Goal: Transaction & Acquisition: Purchase product/service

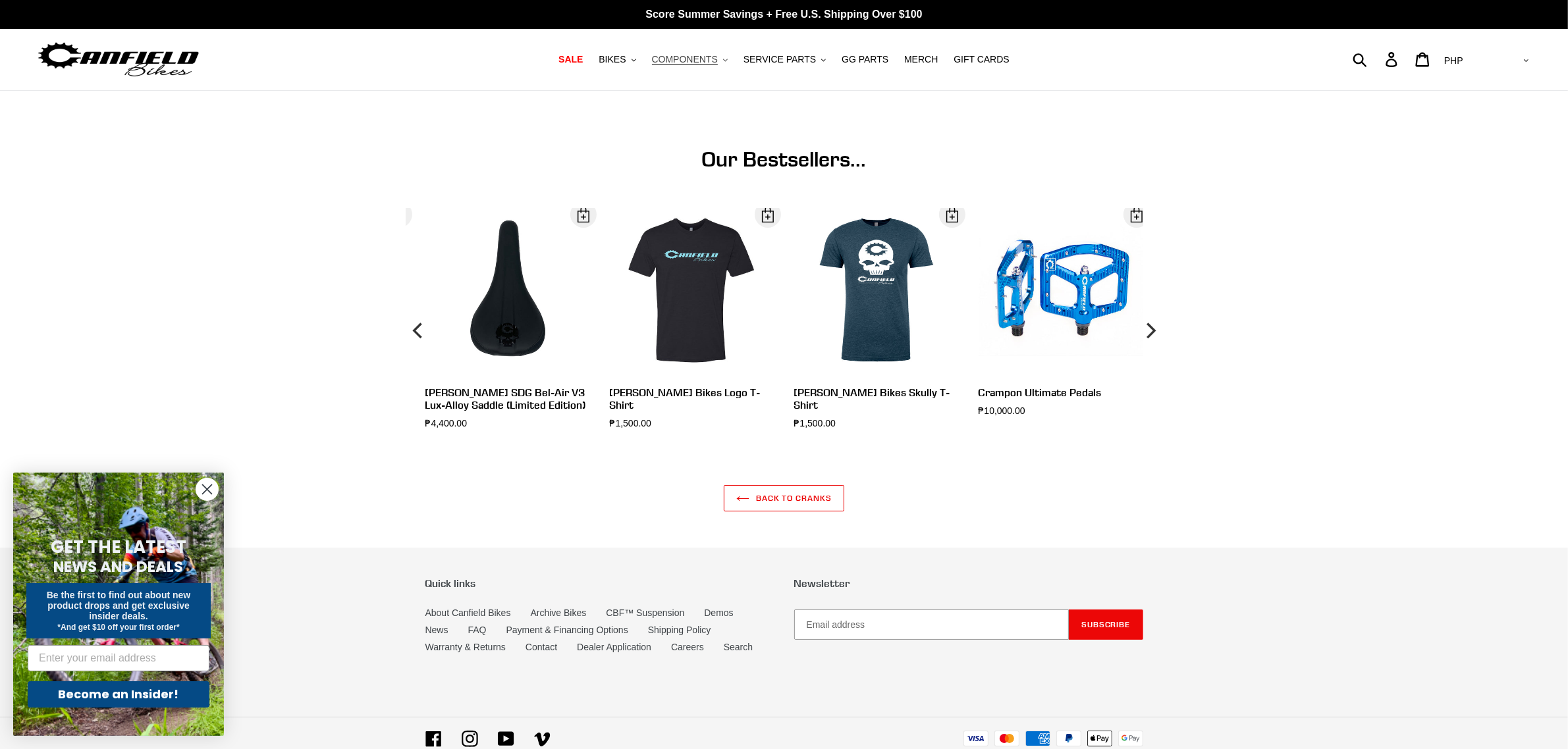
click at [709, 63] on span "COMPONENTS" at bounding box center [685, 59] width 66 height 11
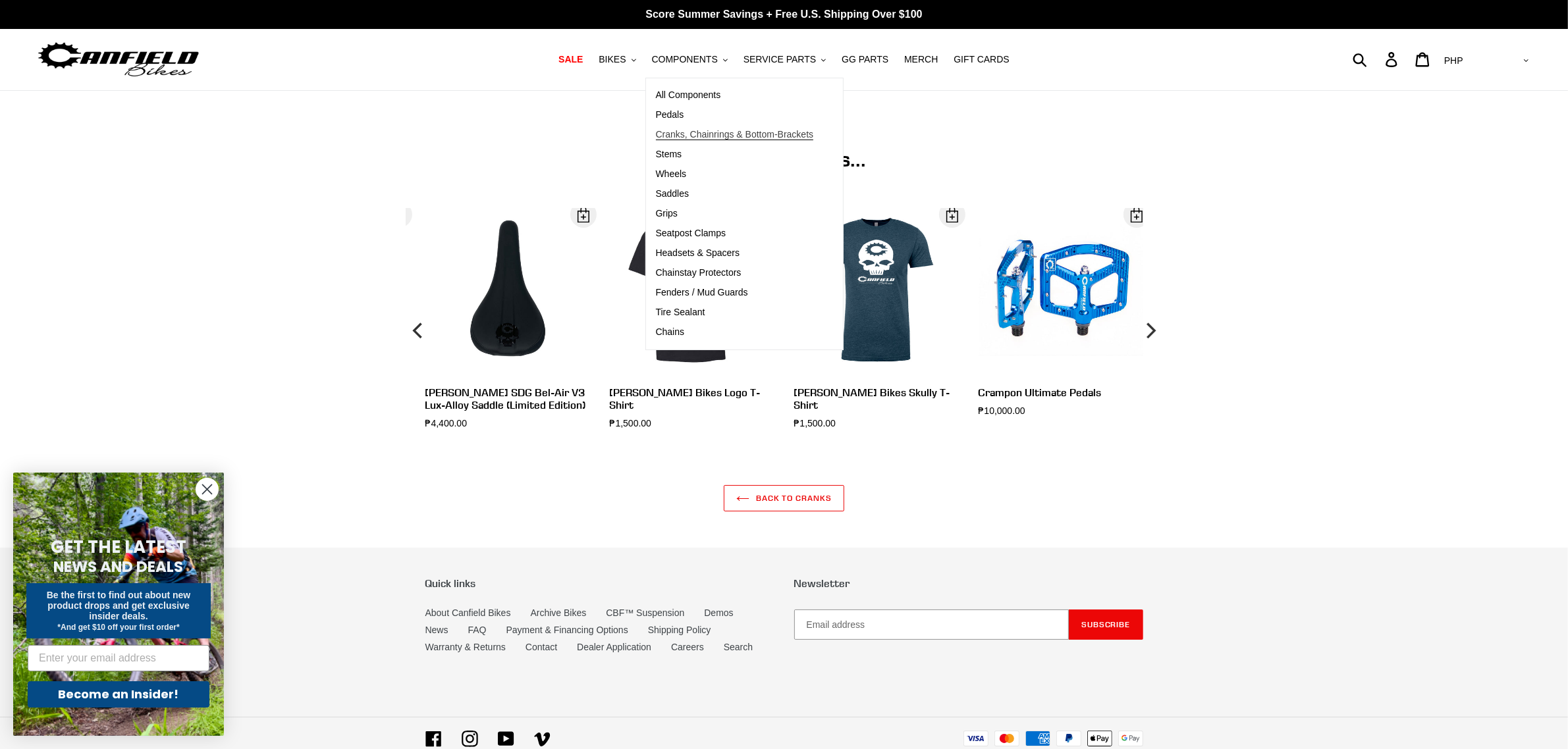
click at [703, 137] on span "Cranks, Chainrings & Bottom-Brackets" at bounding box center [734, 134] width 158 height 11
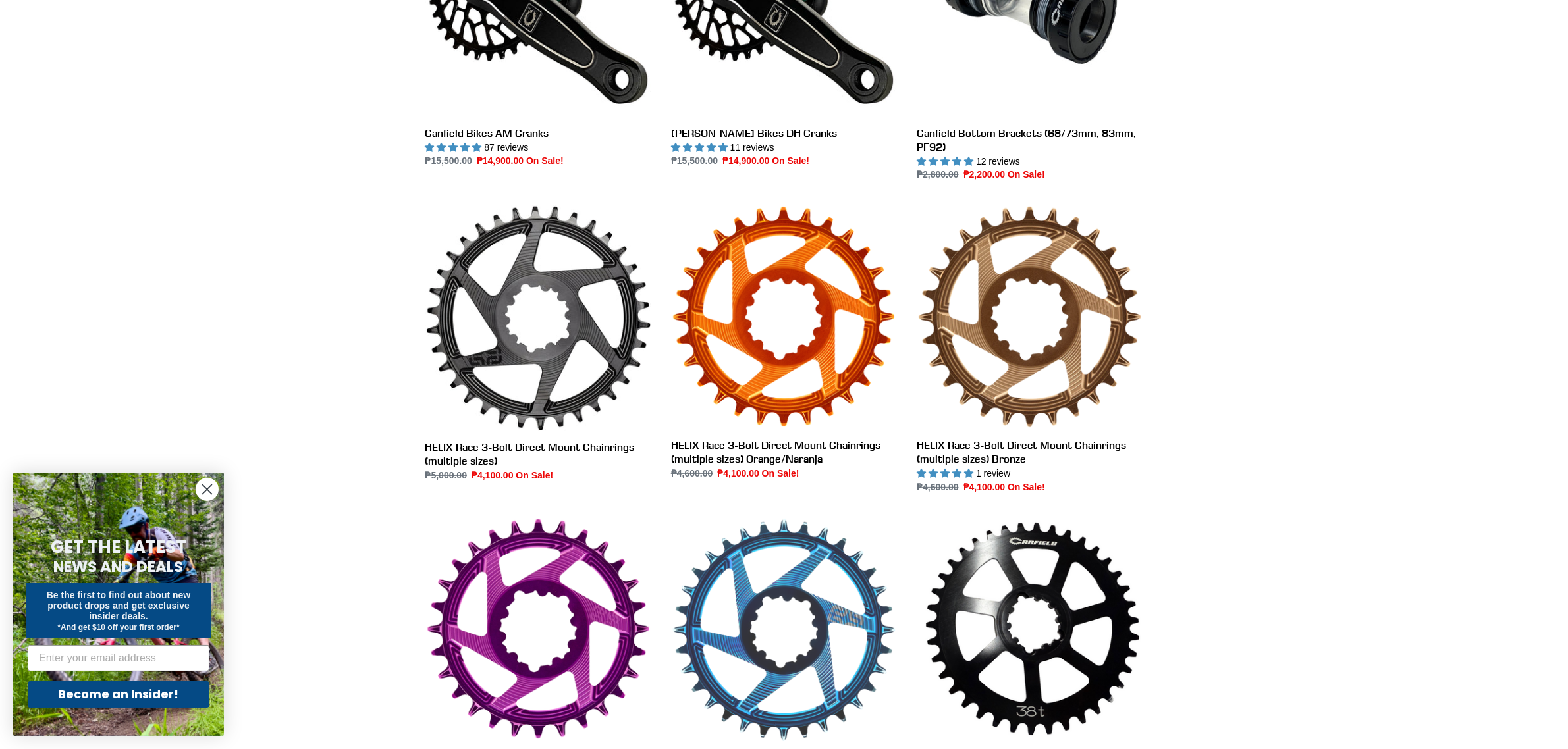
scroll to position [658, 0]
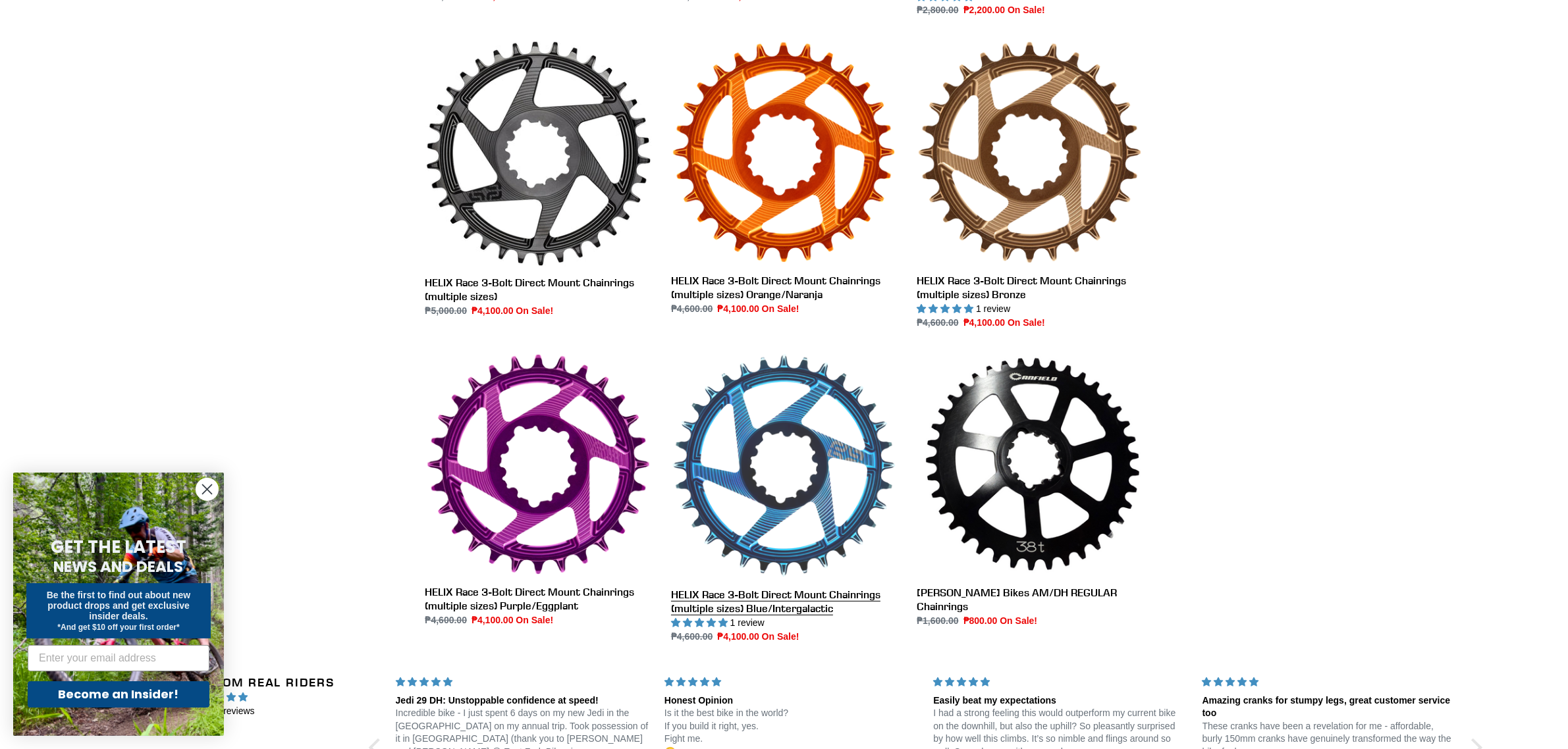
click at [779, 501] on link "HELIX Race 3-Bolt Direct Mount Chainrings (multiple sizes) Blue/Intergalactic" at bounding box center [784, 498] width 226 height 291
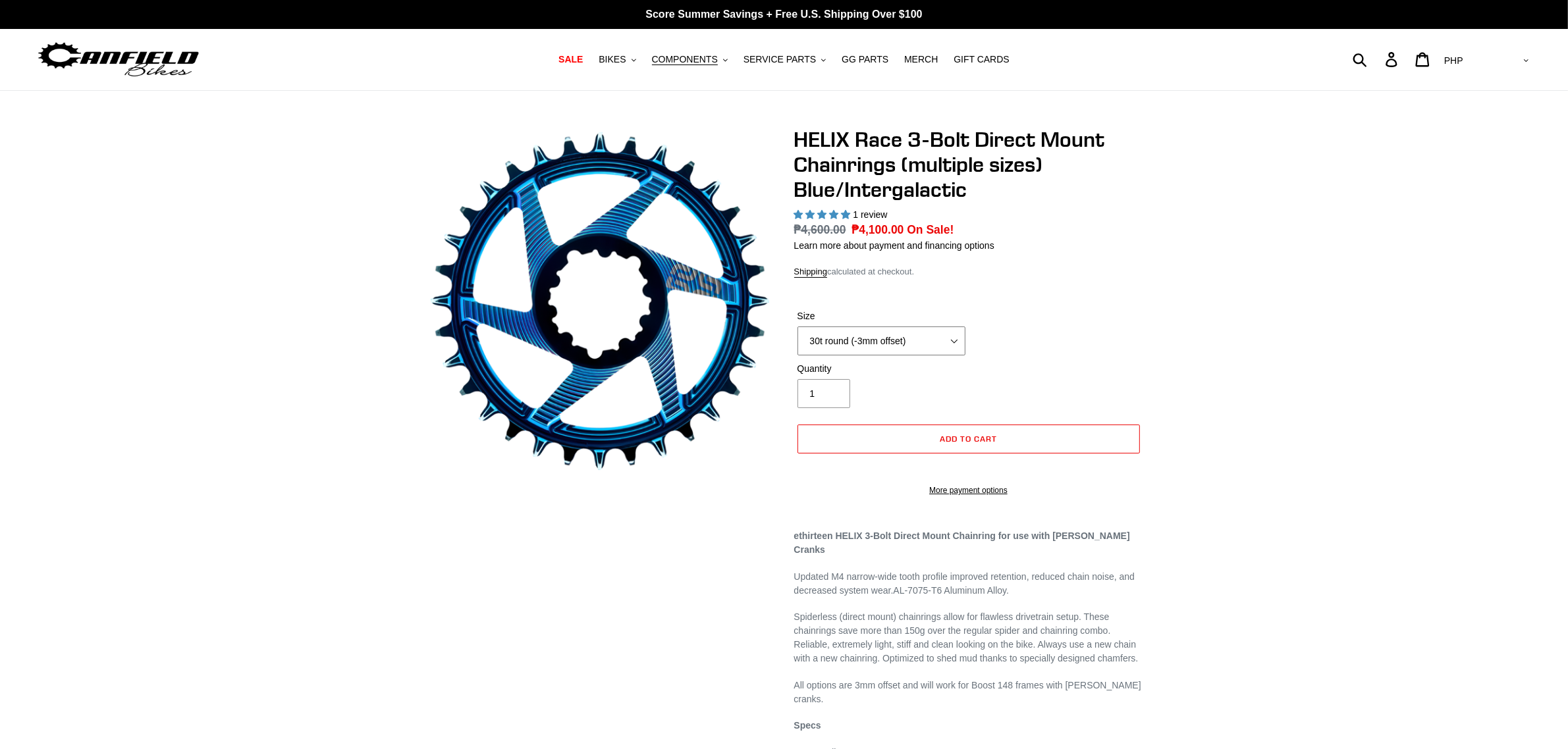
click at [904, 341] on select "28t round (-3mm offset) 30t round (-3mm offset) 32t round (-3mm offset) 34t rou…" at bounding box center [881, 341] width 168 height 29
select select "highest-rating"
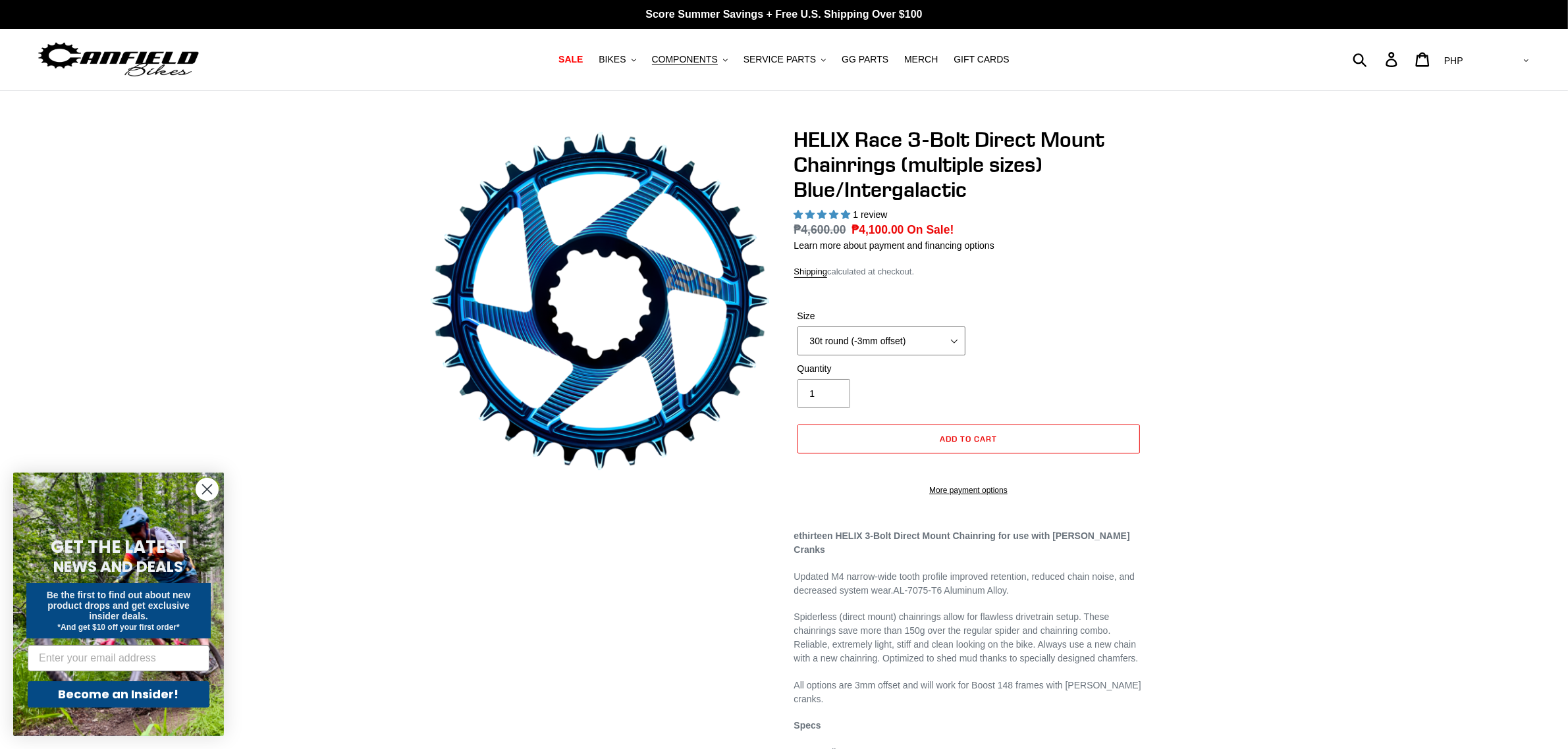
select select "32t round (-3mm offset)"
click at [797, 326] on select "28t round (-3mm offset) 30t round (-3mm offset) 32t round (-3mm offset) 34t rou…" at bounding box center [881, 341] width 168 height 29
click at [925, 339] on select "28t round (-3mm offset) 30t round (-3mm offset) 32t round (-3mm offset) 34t rou…" at bounding box center [881, 341] width 168 height 29
click at [1009, 372] on div "Quantity 1" at bounding box center [968, 388] width 349 height 52
click at [625, 62] on span "BIKES" at bounding box center [612, 59] width 27 height 11
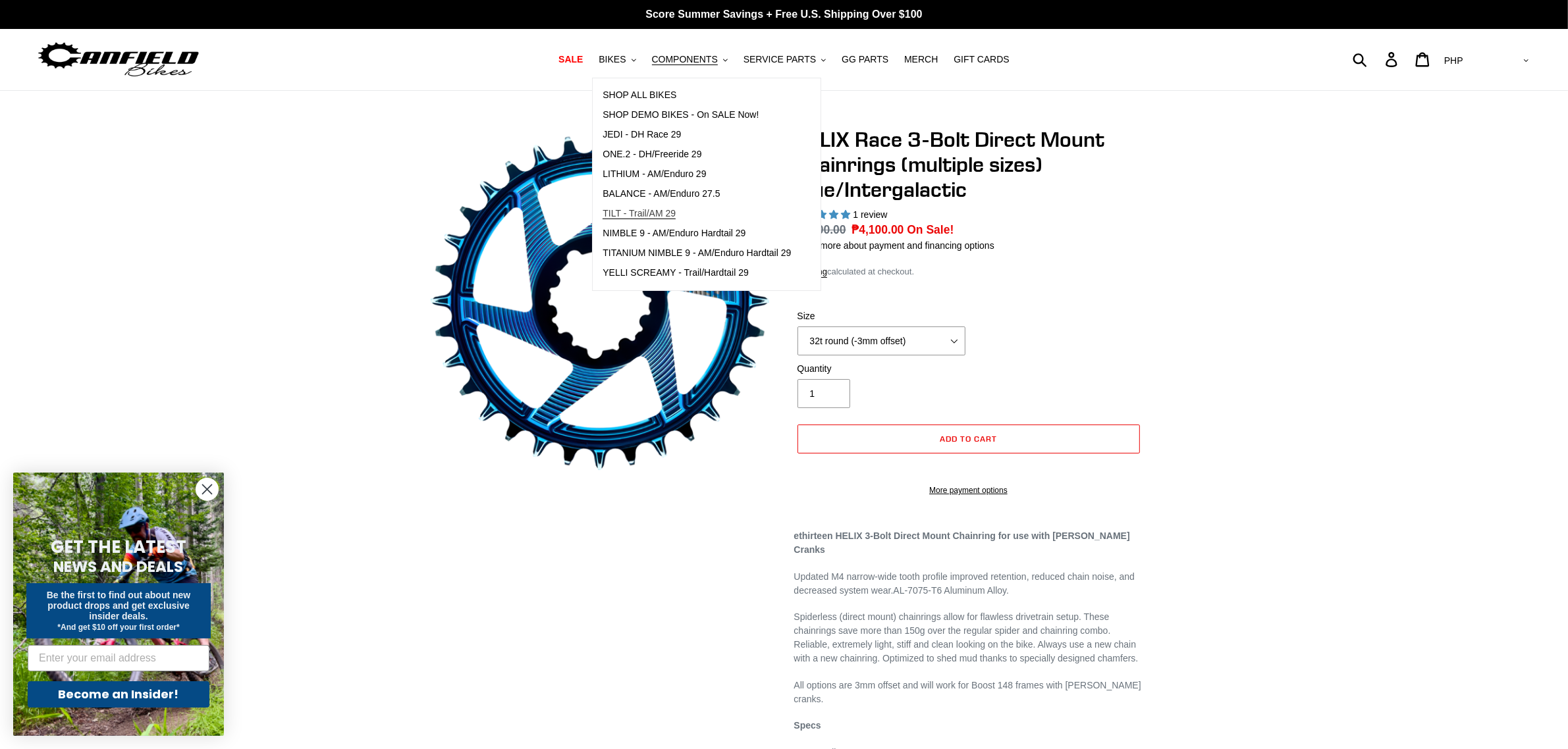
click at [644, 214] on span "TILT - Trail/AM 29" at bounding box center [639, 214] width 73 height 11
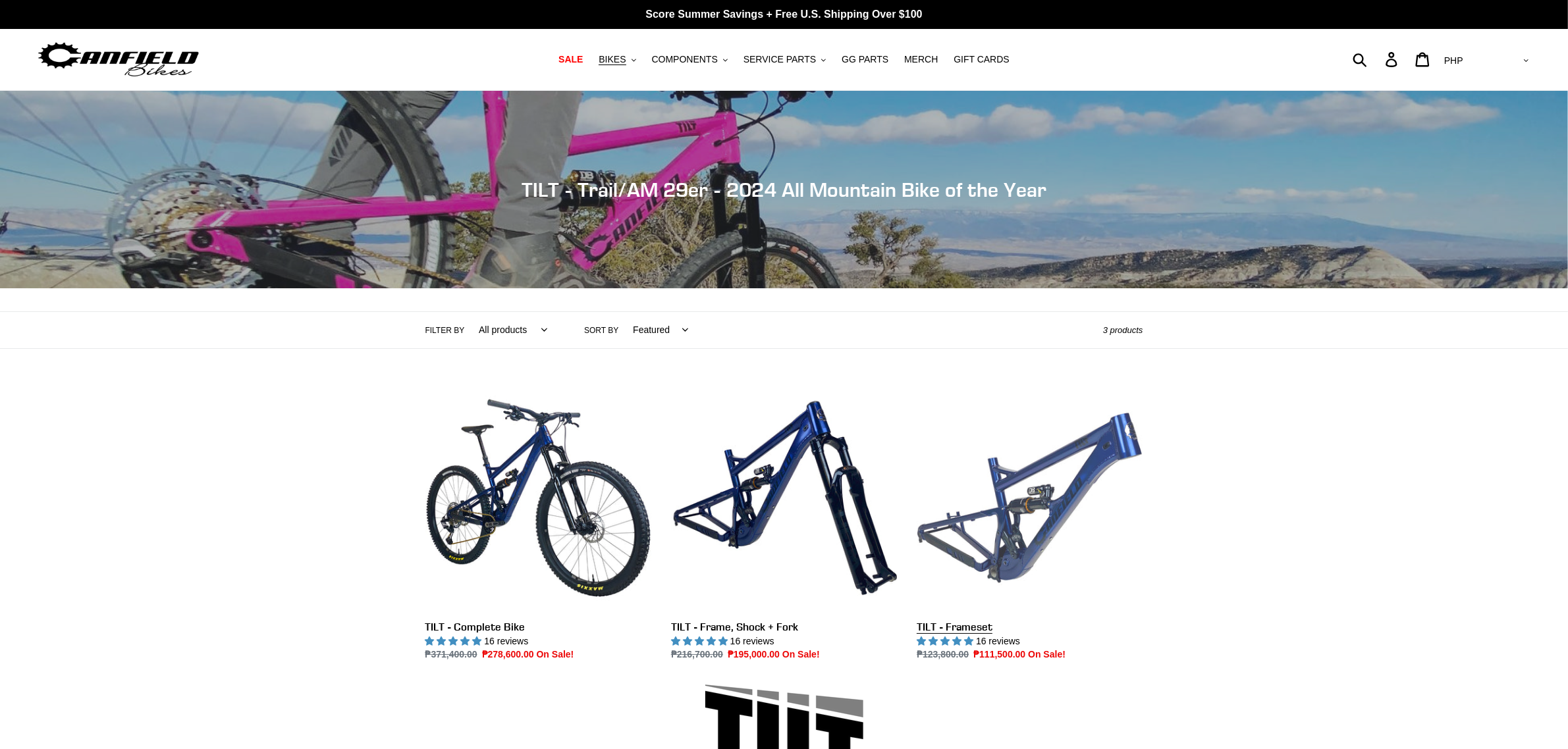
click at [1008, 489] on link "TILT - Frameset" at bounding box center [1029, 523] width 226 height 277
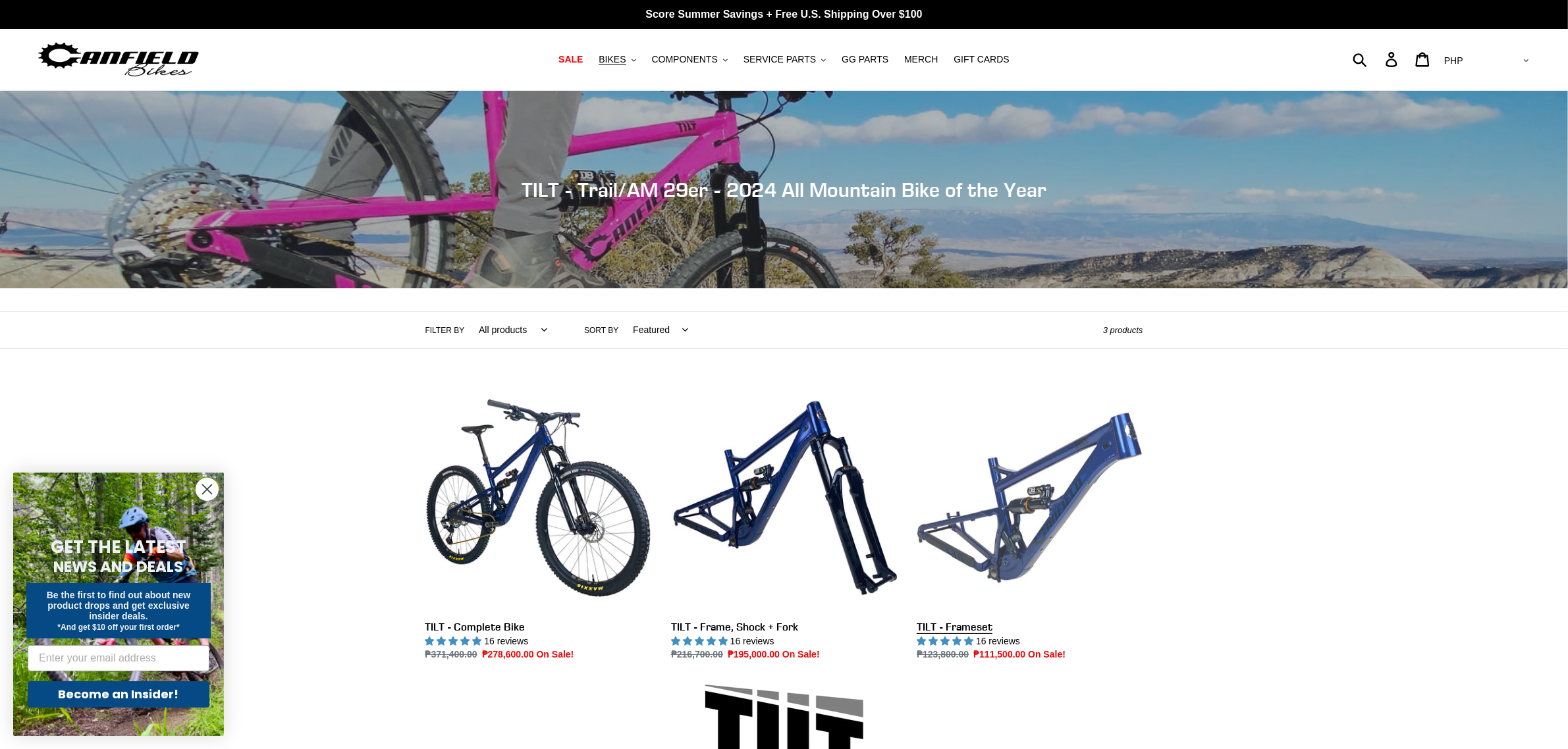
click at [1008, 489] on link "TILT - Frameset" at bounding box center [1029, 523] width 226 height 277
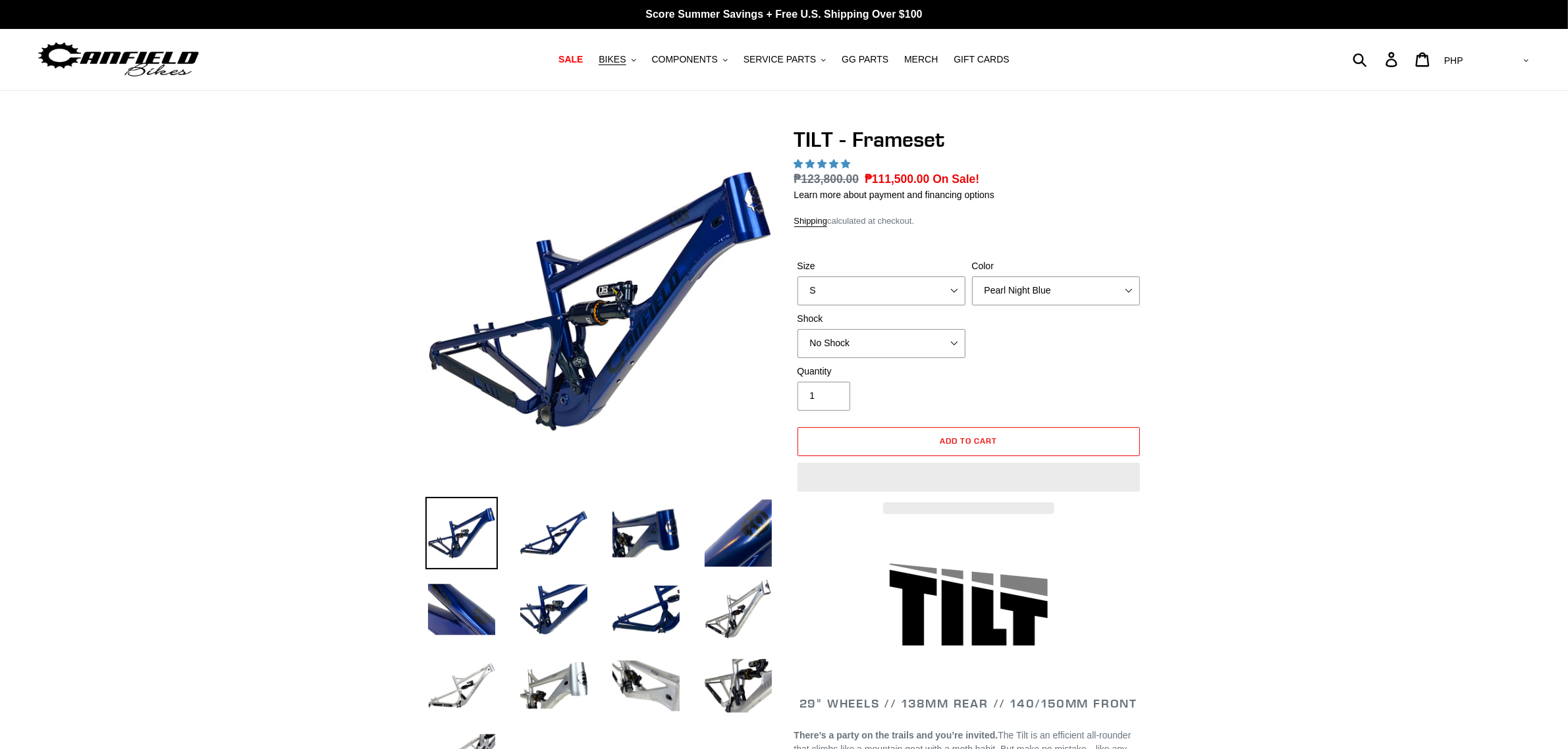
select select "highest-rating"
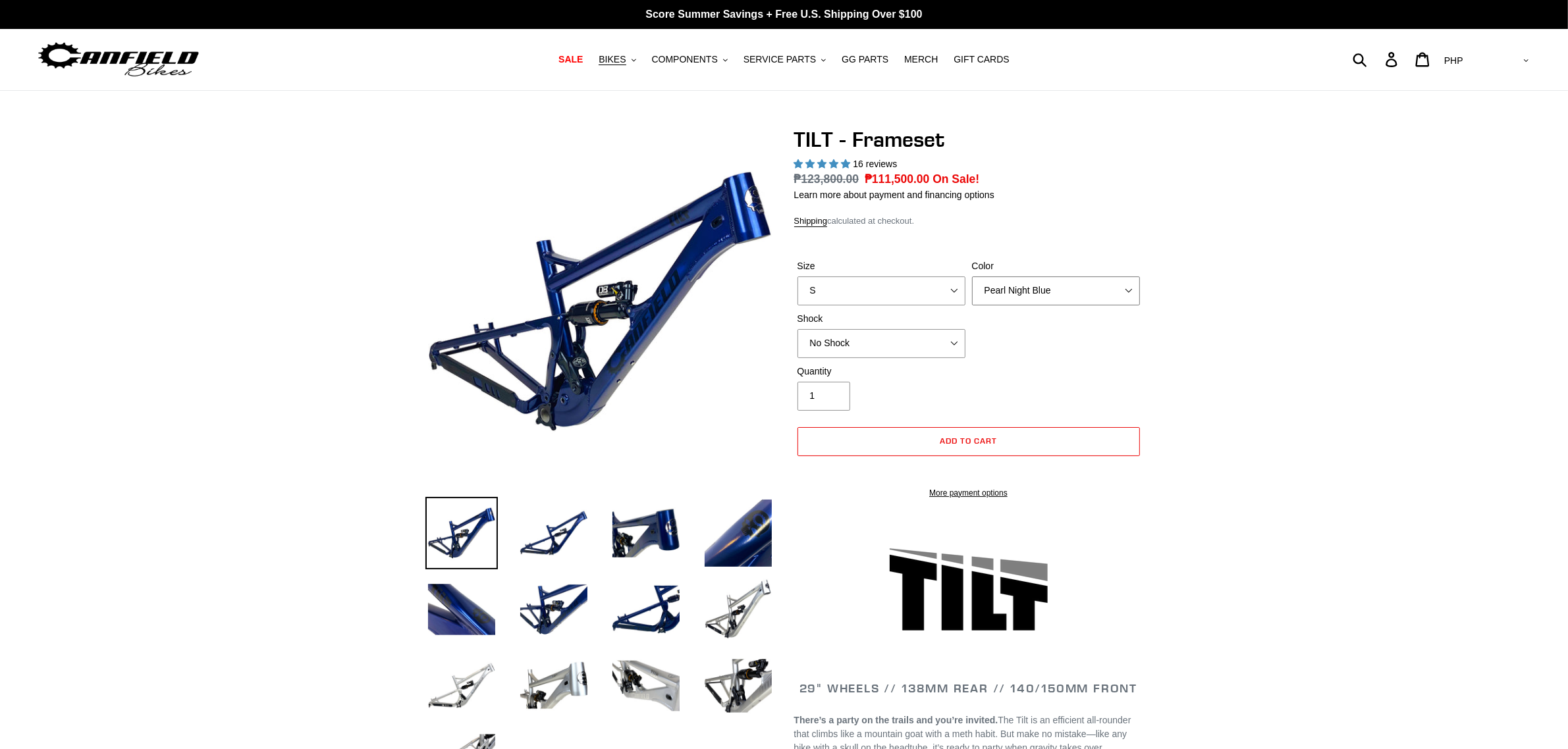
click at [996, 282] on select "Pearl Night Blue Stealth Silver" at bounding box center [1056, 291] width 168 height 29
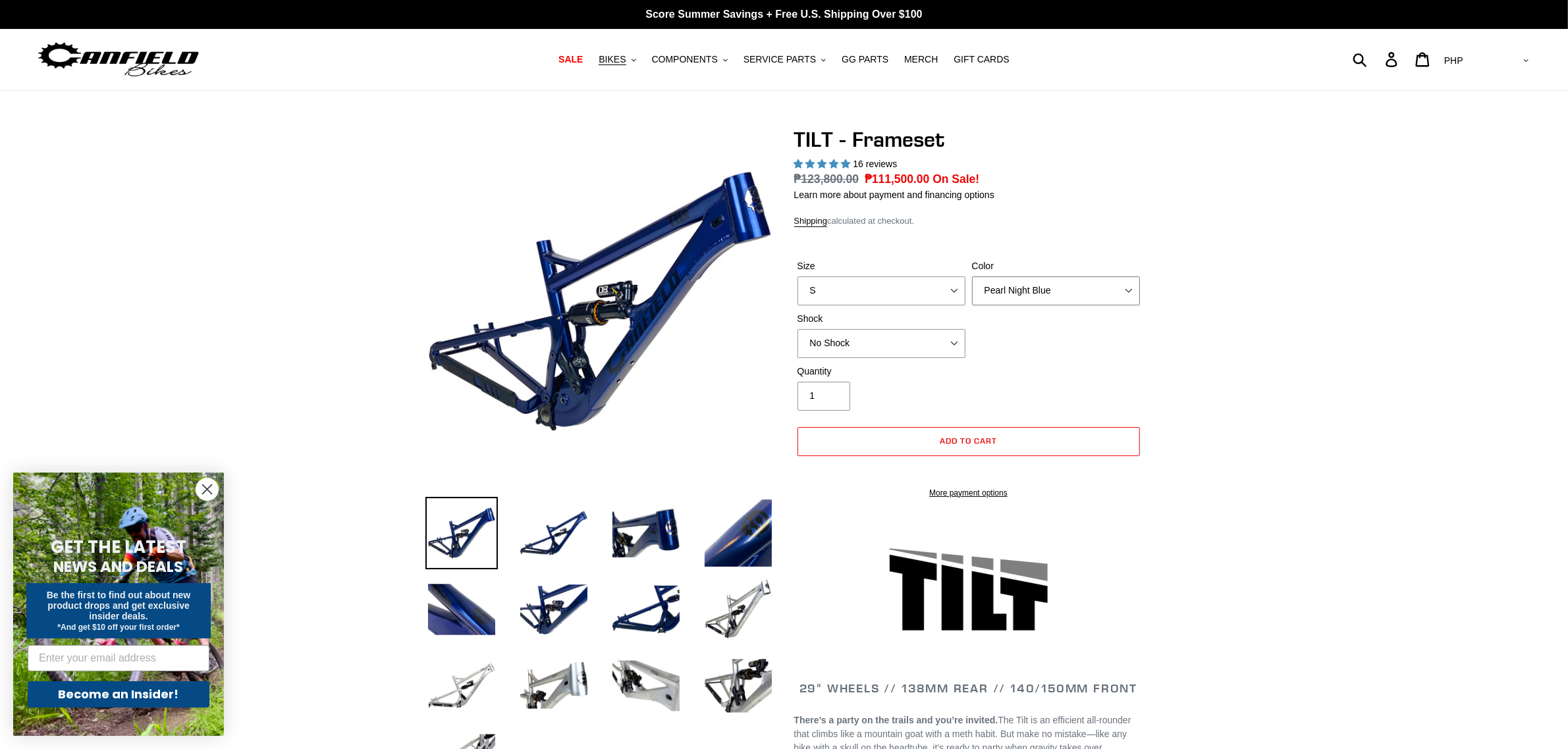
select select "Stealth Silver"
click at [972, 277] on select "Pearl Night Blue Stealth Silver" at bounding box center [1056, 291] width 168 height 29
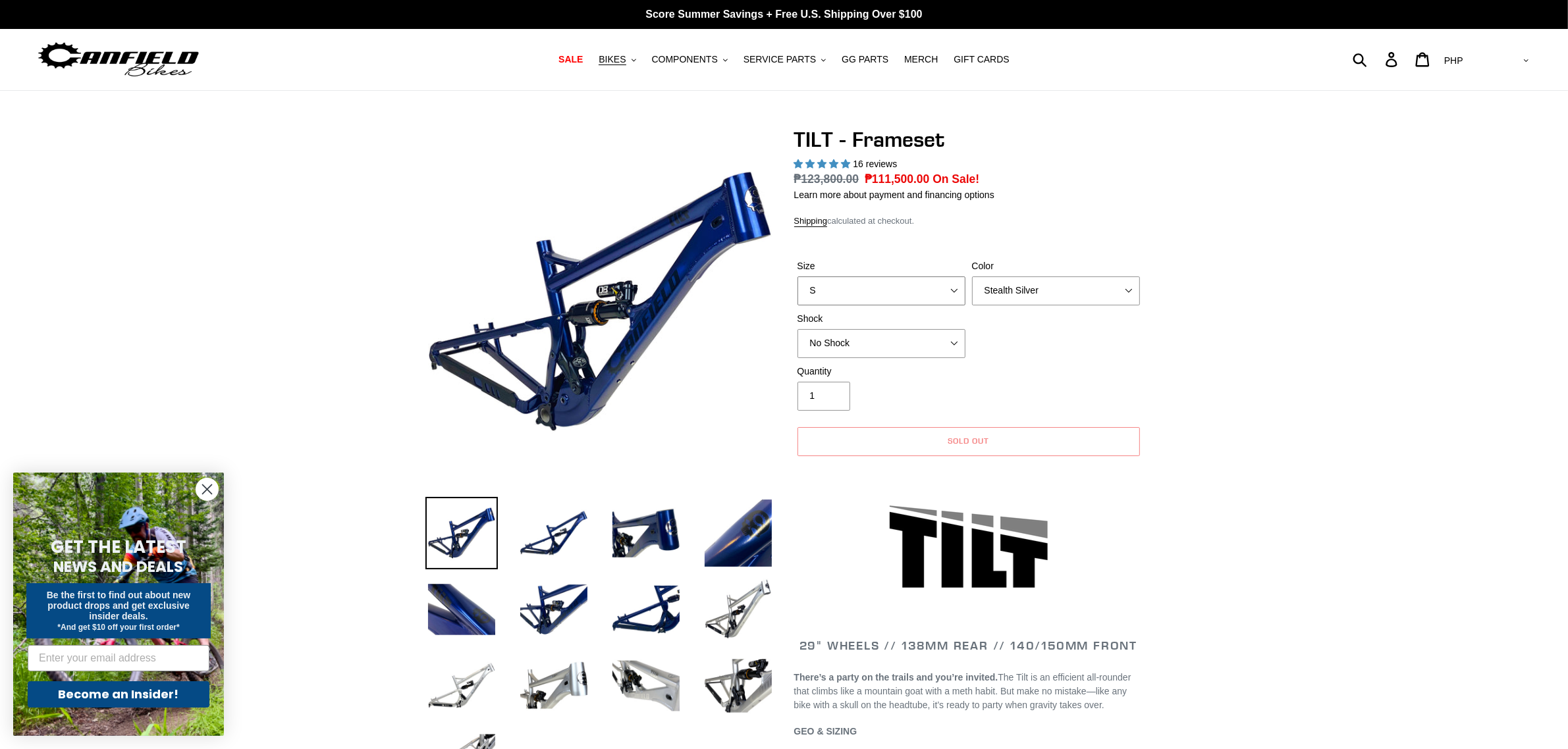
click at [894, 292] on select "S M L XL" at bounding box center [881, 291] width 168 height 29
click at [878, 344] on select "No Shock Cane Creek DB Kitsuma Air RockShox Deluxe Ultimate Fox FLOAT X EXT Sto…" at bounding box center [881, 343] width 168 height 29
click at [878, 341] on select "No Shock Cane Creek DB Kitsuma Air RockShox Deluxe Ultimate Fox FLOAT X EXT Sto…" at bounding box center [881, 343] width 168 height 29
click at [887, 334] on select "No Shock Cane Creek DB Kitsuma Air RockShox Deluxe Ultimate Fox FLOAT X EXT Sto…" at bounding box center [881, 343] width 168 height 29
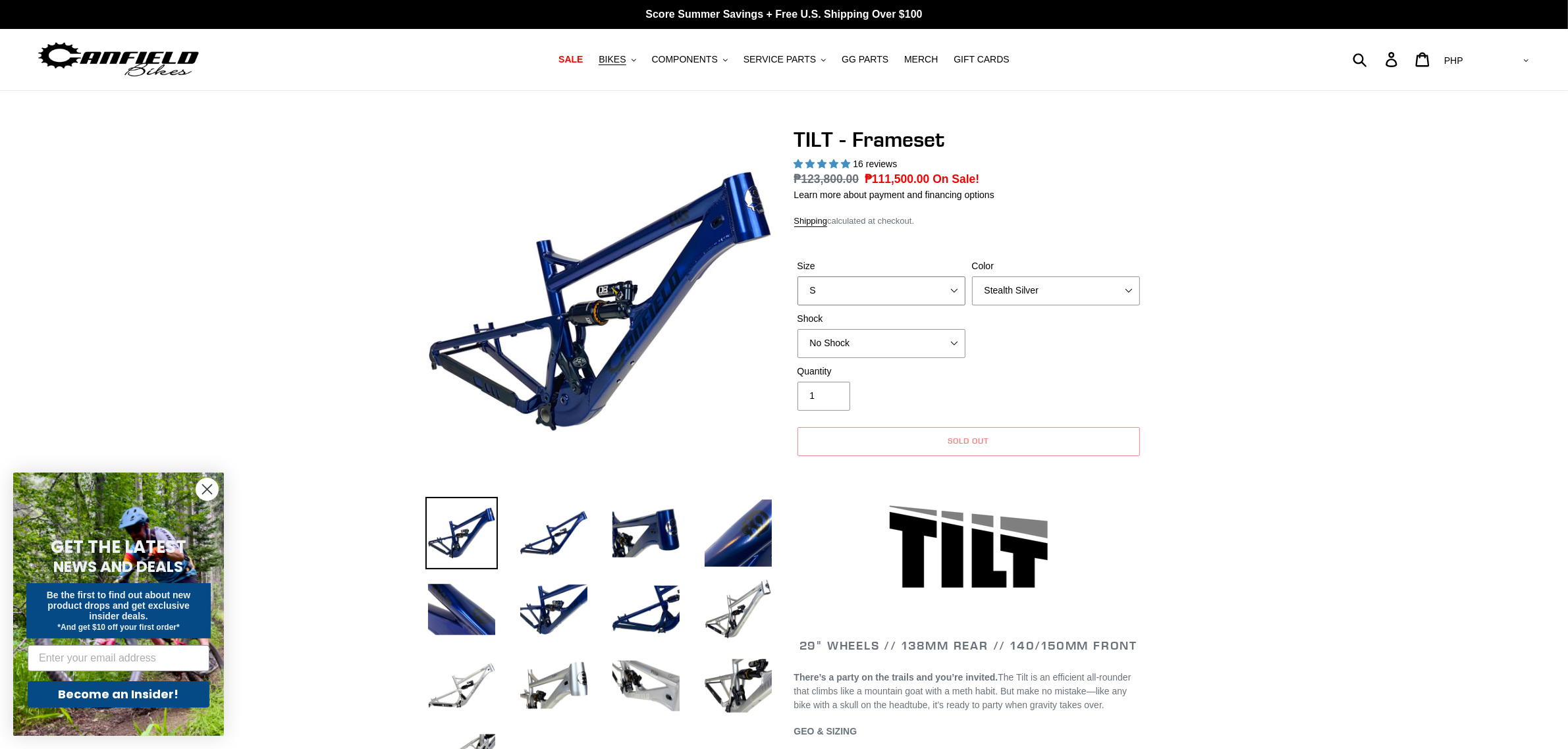
click at [922, 296] on select "S M L XL" at bounding box center [881, 291] width 168 height 29
click at [797, 277] on select "S M L XL" at bounding box center [881, 291] width 168 height 29
click at [914, 288] on select "S M L XL" at bounding box center [881, 291] width 168 height 29
select select "L"
click at [797, 277] on select "S M L XL" at bounding box center [881, 291] width 168 height 29
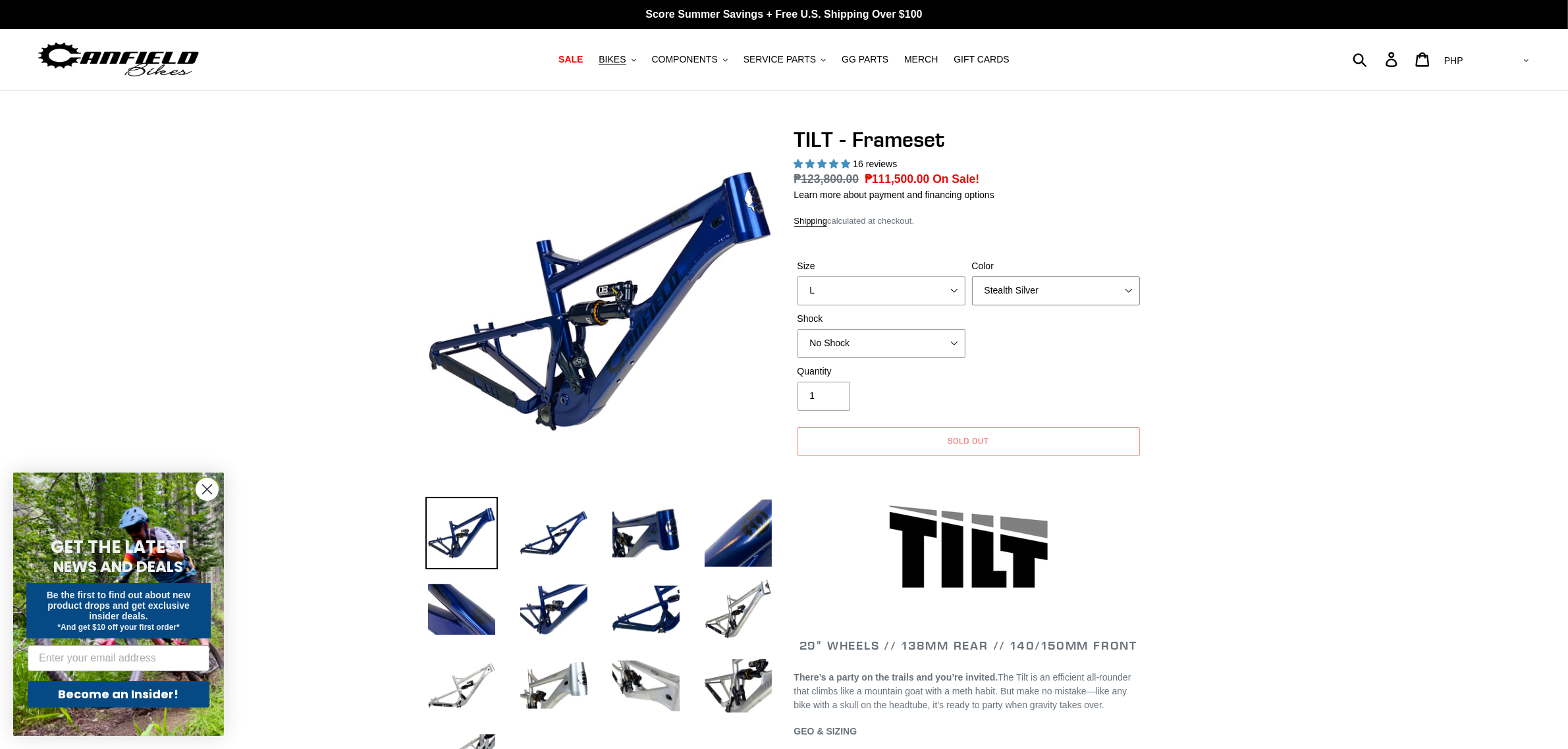
click at [1022, 283] on select "Pearl Night Blue Stealth Silver" at bounding box center [1056, 291] width 168 height 29
select select "Pearl Night Blue"
click at [972, 277] on select "Pearl Night Blue Stealth Silver" at bounding box center [1056, 291] width 168 height 29
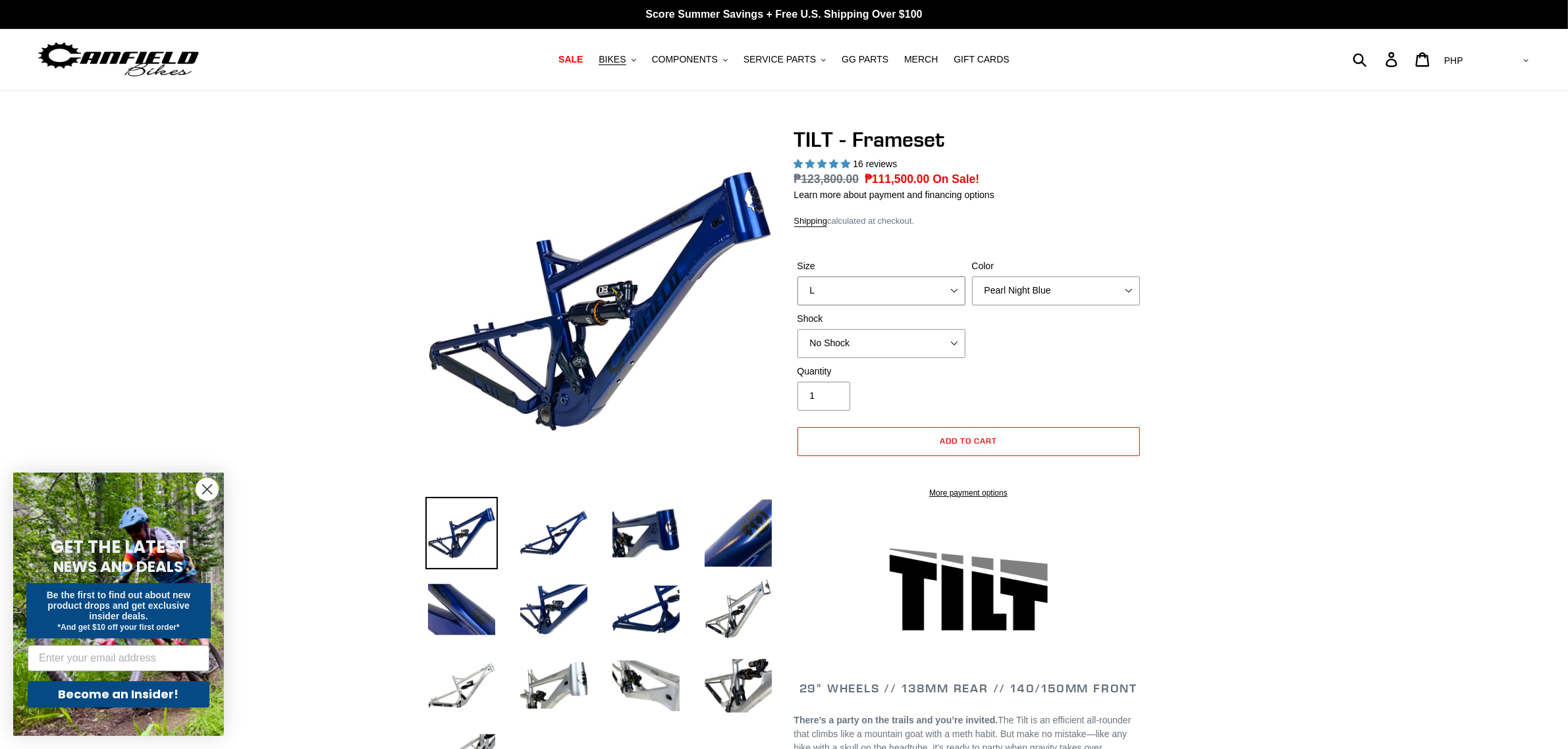
click at [917, 286] on select "S M L XL" at bounding box center [881, 291] width 168 height 29
click at [797, 277] on select "S M L XL" at bounding box center [881, 291] width 168 height 29
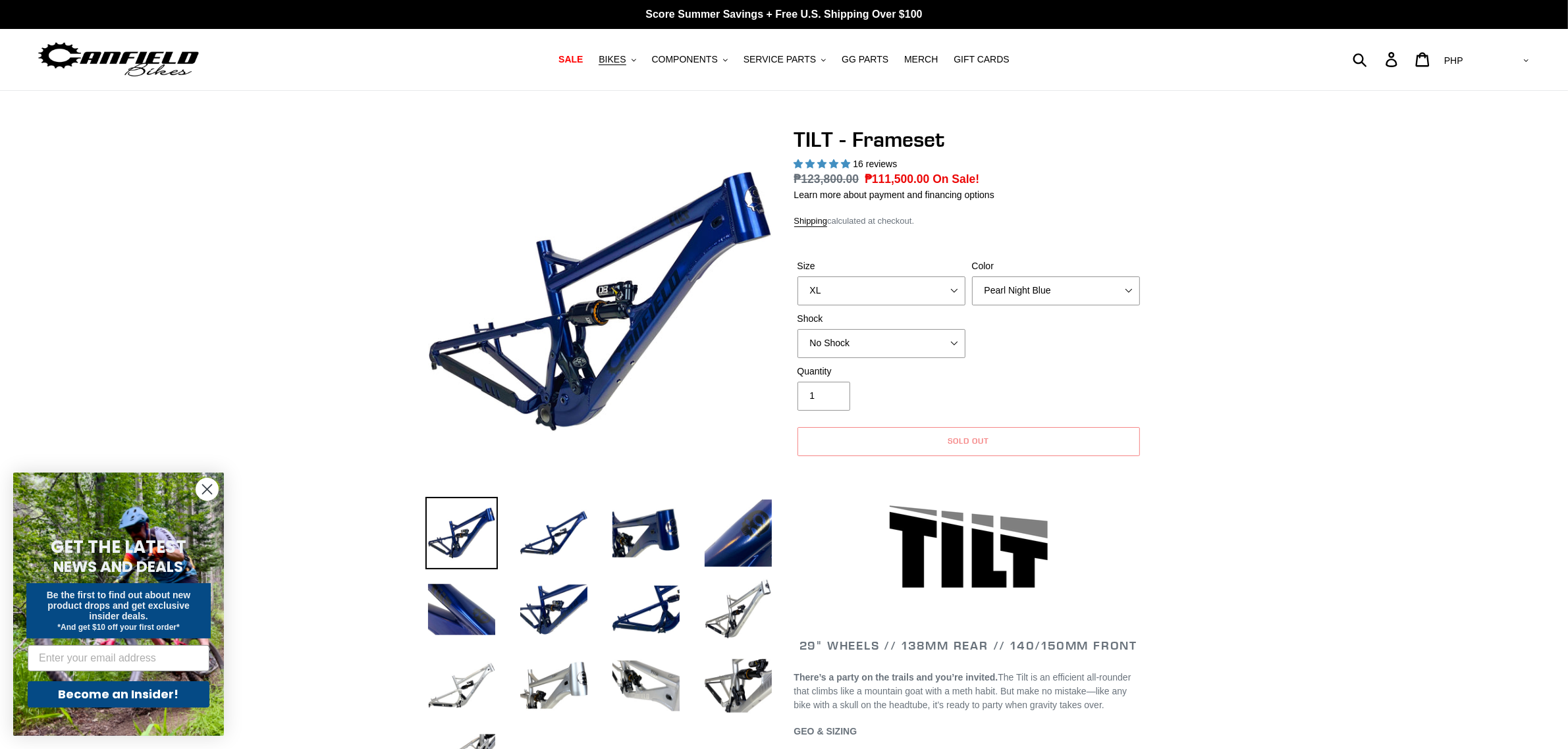
click at [887, 308] on div "Size S M L XL Color Pearl Night Blue Stealth Silver Shock No Shock Cane Creek D…" at bounding box center [968, 312] width 349 height 105
click at [898, 292] on select "S M L XL" at bounding box center [881, 291] width 168 height 29
click at [797, 277] on select "S M L XL" at bounding box center [881, 291] width 168 height 29
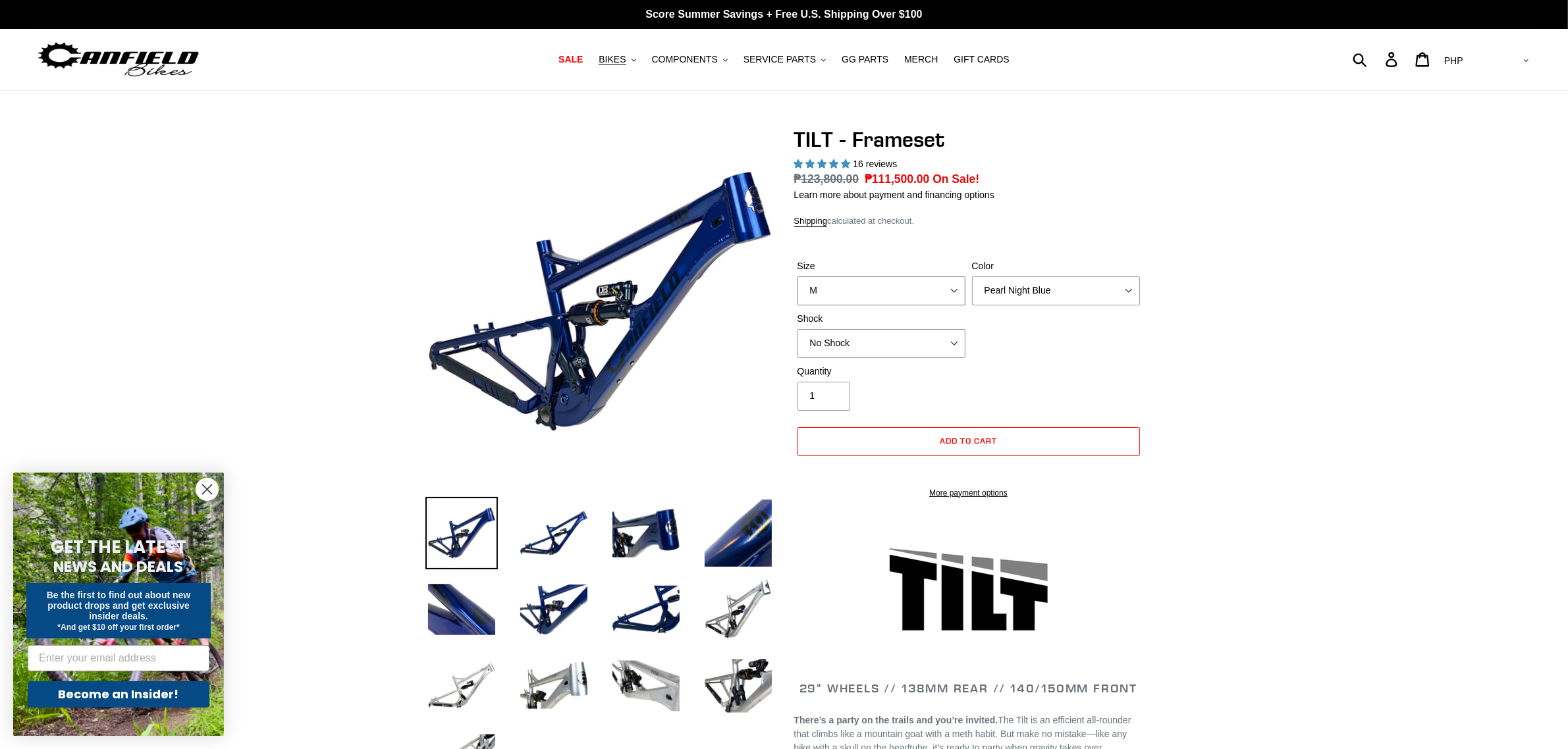
click at [889, 277] on select "S M L XL" at bounding box center [881, 291] width 168 height 29
select select "S"
click at [797, 277] on select "S M L XL" at bounding box center [881, 291] width 168 height 29
click at [625, 54] on span "BIKES" at bounding box center [612, 59] width 27 height 11
